Goal: Information Seeking & Learning: Check status

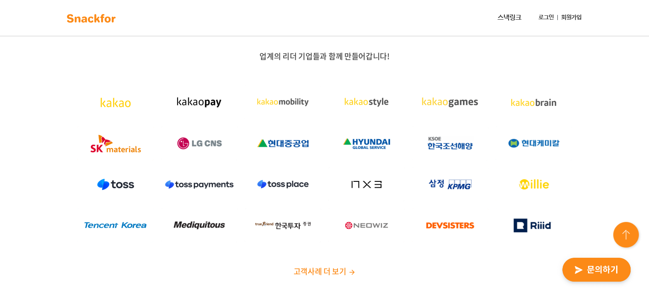
click at [541, 18] on link "로그인" at bounding box center [546, 18] width 22 height 16
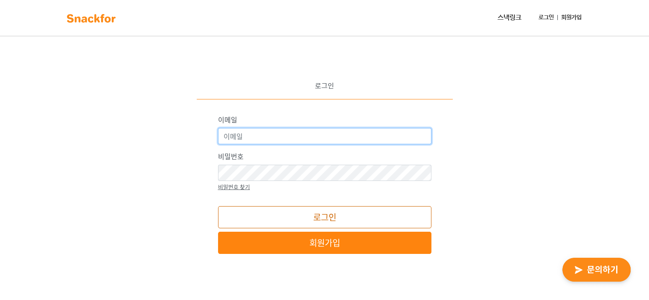
type input "[EMAIL_ADDRESS][DOMAIN_NAME]"
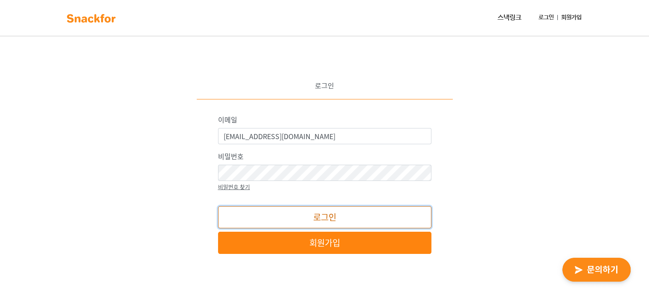
click at [319, 219] on button "로그인" at bounding box center [324, 217] width 213 height 22
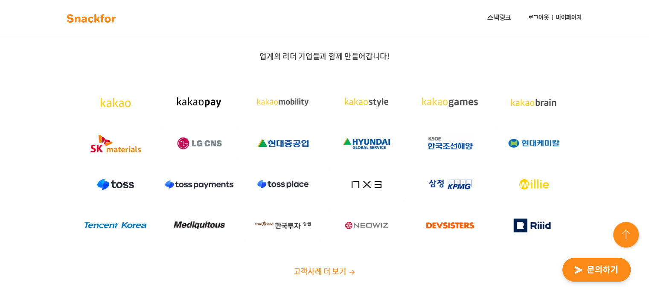
click at [572, 15] on link "마이페이지" at bounding box center [569, 18] width 32 height 16
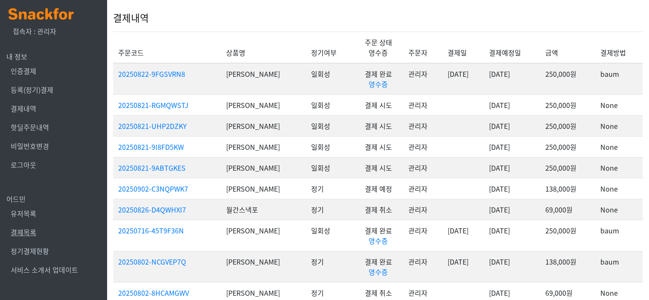
click at [23, 233] on link "결제목록" at bounding box center [24, 232] width 26 height 10
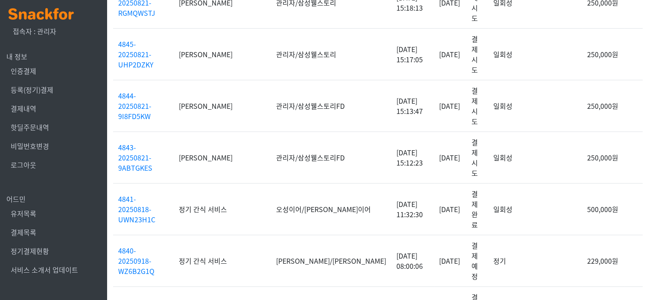
scroll to position [443, 0]
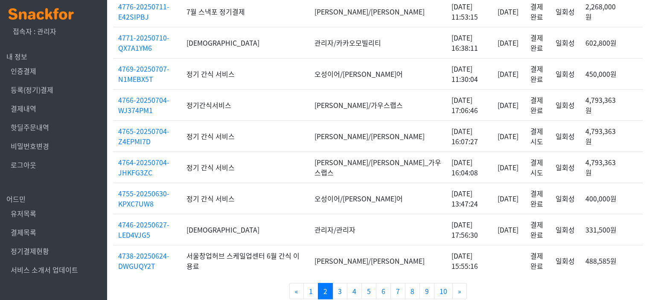
scroll to position [443, 0]
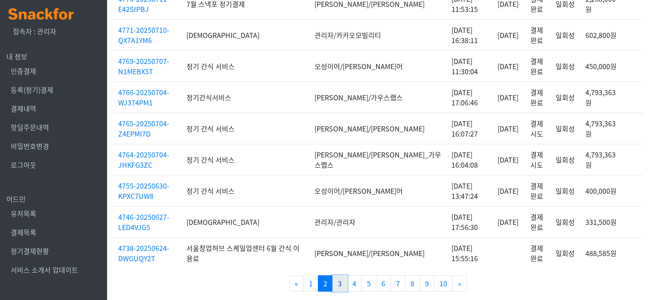
click at [338, 280] on link "3" at bounding box center [339, 283] width 15 height 16
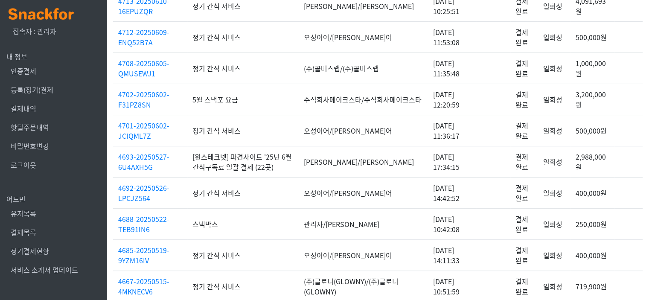
scroll to position [476, 0]
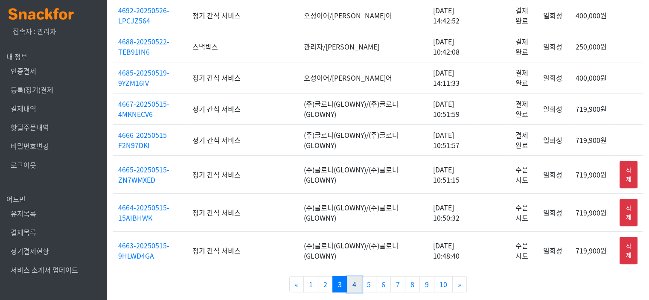
click at [357, 280] on link "4" at bounding box center [354, 284] width 15 height 16
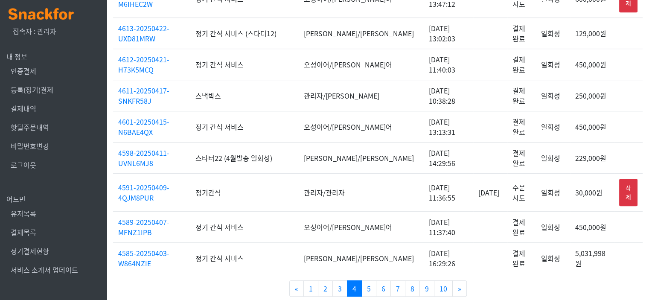
scroll to position [483, 0]
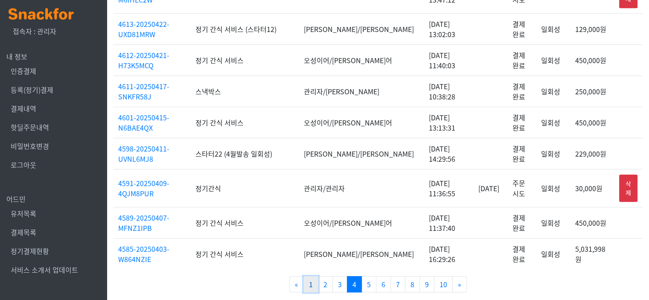
click at [315, 279] on link "1" at bounding box center [310, 284] width 15 height 16
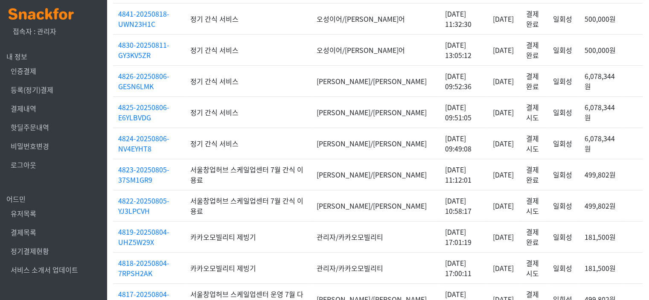
scroll to position [443, 0]
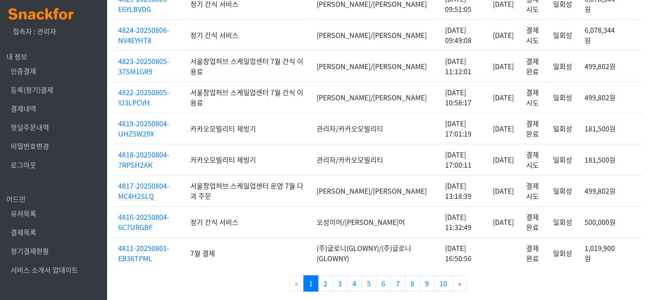
click at [617, 169] on td "181,500원" at bounding box center [601, 159] width 44 height 31
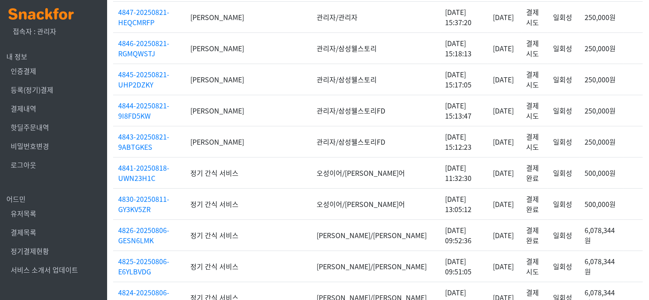
scroll to position [0, 0]
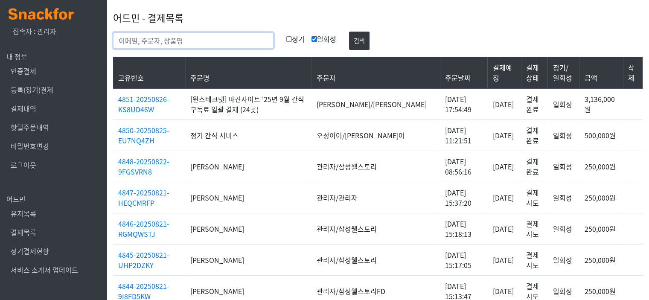
click at [180, 43] on input "text" at bounding box center [193, 40] width 160 height 16
type input "r"
type input "김가희"
click at [349, 32] on button "검색" at bounding box center [359, 41] width 20 height 18
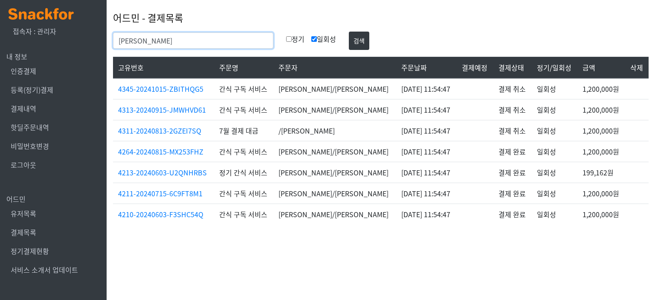
drag, startPoint x: 133, startPoint y: 42, endPoint x: 97, endPoint y: 42, distance: 35.4
click at [97, 42] on body "x 접속자 : 관리자 내 정보 인증결제 등록(정기)결제 결제내역 핫딜주문내역 비밀번호변경 로그아웃 어드민 유저목록 결제목록 정기결제현황 서비스…" at bounding box center [327, 118] width 655 height 236
type input "디카르고"
click at [349, 32] on button "검색" at bounding box center [359, 41] width 20 height 18
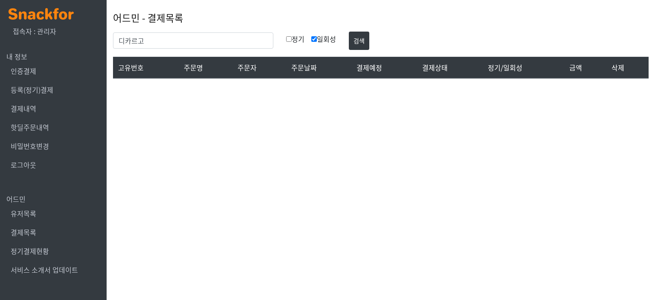
click at [56, 20] on img at bounding box center [41, 14] width 65 height 12
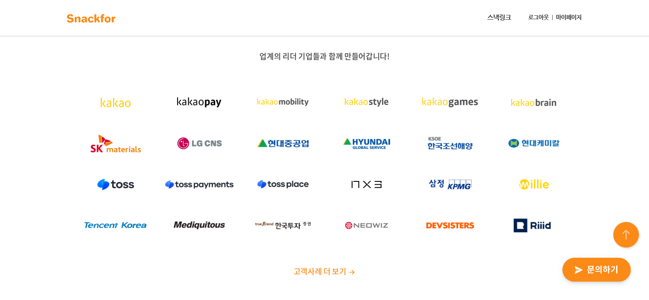
click at [575, 15] on link "마이페이지" at bounding box center [569, 18] width 32 height 16
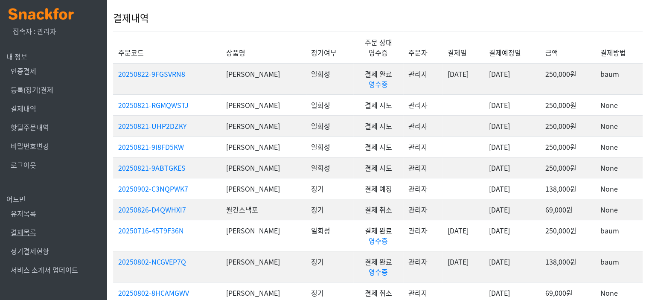
click at [27, 232] on link "결제목록" at bounding box center [24, 232] width 26 height 10
